Goal: Communication & Community: Connect with others

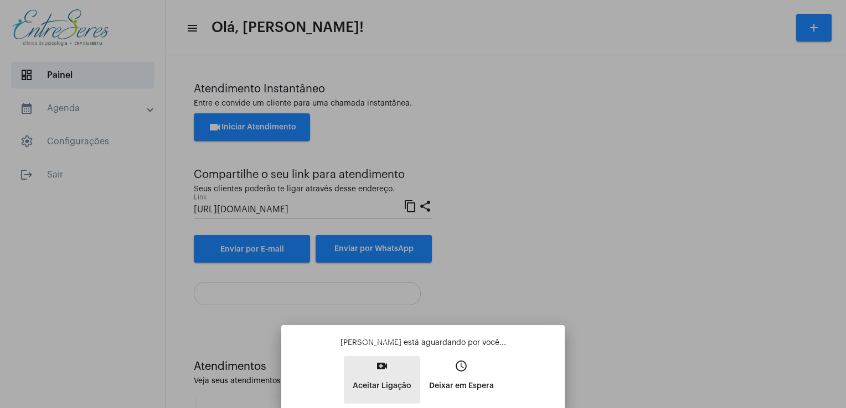
click at [376, 386] on p "Aceitar Ligação" at bounding box center [381, 386] width 59 height 20
